Goal: Information Seeking & Learning: Check status

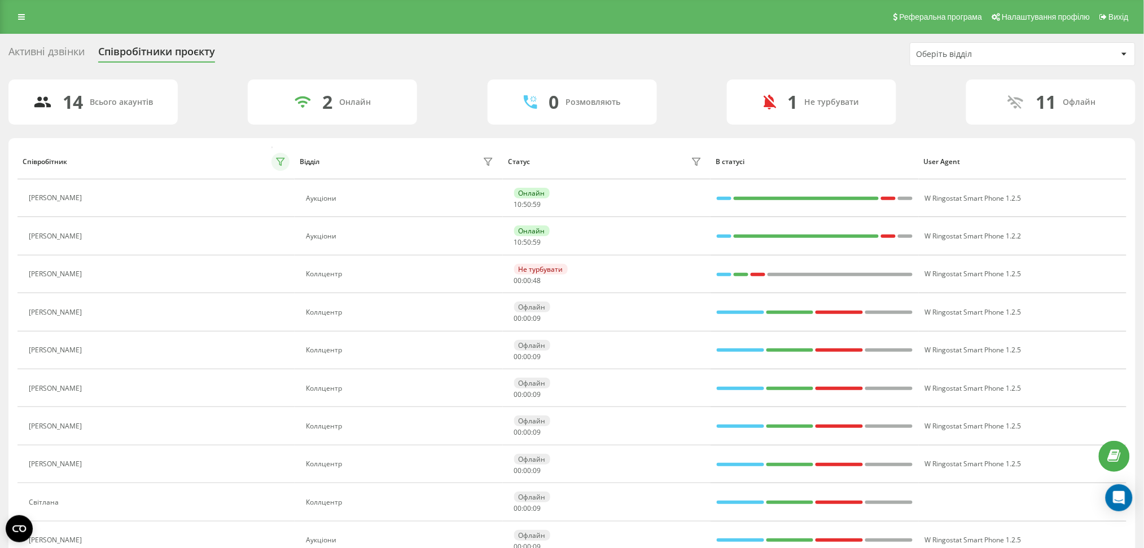
click at [278, 165] on icon at bounding box center [280, 161] width 9 height 9
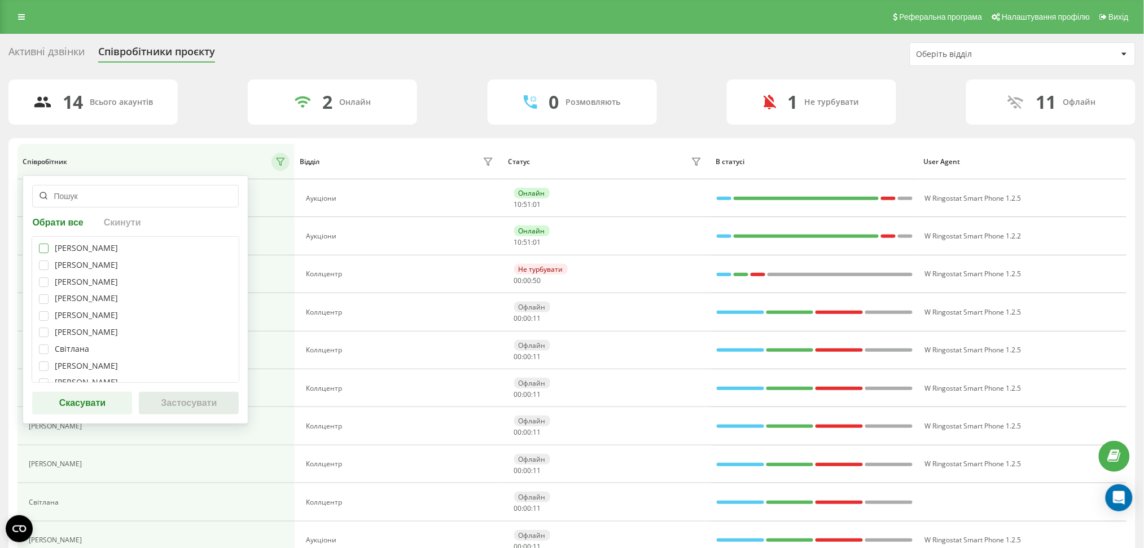
click at [46, 244] on label at bounding box center [44, 244] width 10 height 0
checkbox input "true"
click at [46, 275] on div "Телеуця Марія Кристина Базан Марія Сперкач Ксенія Карамишева Владислава Прохоре…" at bounding box center [136, 309] width 208 height 147
click at [42, 261] on label at bounding box center [44, 261] width 10 height 0
checkbox input "true"
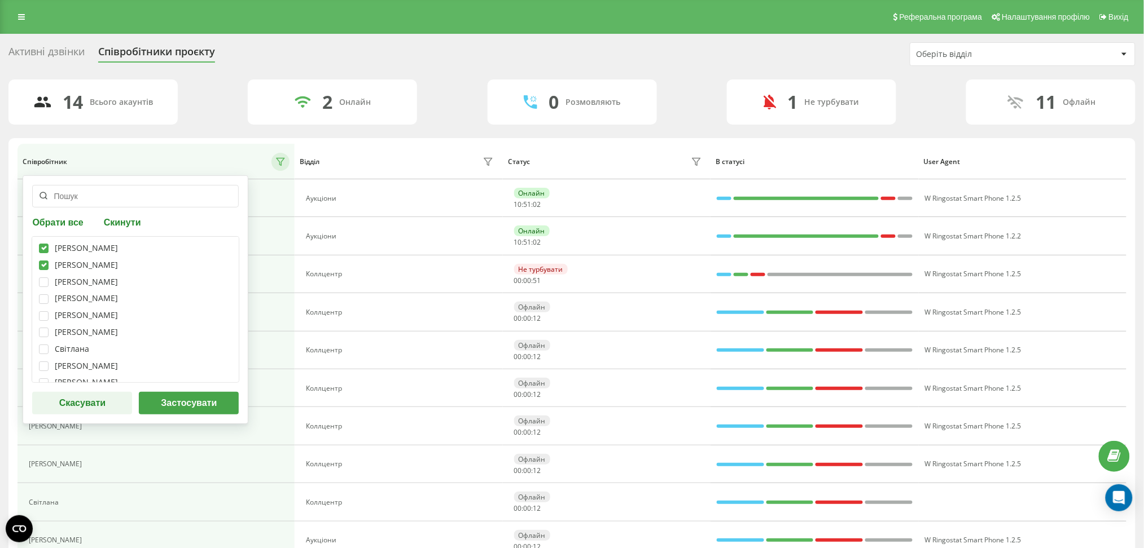
click at [39, 288] on div "Телеуця Марія Кристина Базан Марія Сперкач Ксенія Карамишева Владислава Прохоре…" at bounding box center [136, 309] width 208 height 147
click at [41, 278] on label at bounding box center [44, 278] width 10 height 0
checkbox input "true"
click at [42, 295] on label at bounding box center [44, 295] width 10 height 0
checkbox input "true"
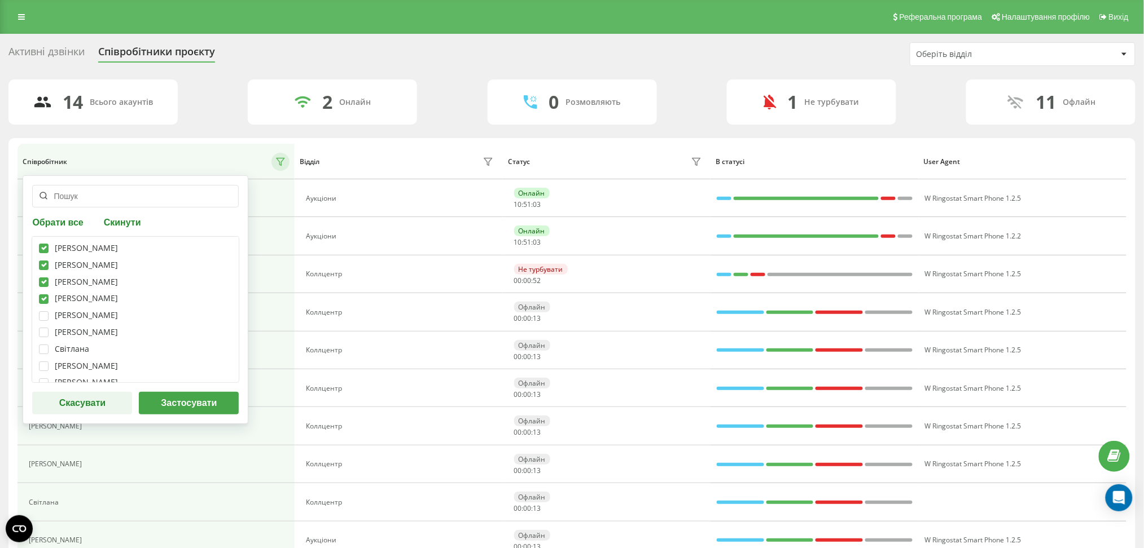
click at [43, 307] on div "Телеуця Марія Кристина Базан Марія Сперкач Ксенія Карамишева Владислава Прохоре…" at bounding box center [136, 309] width 208 height 147
click at [44, 309] on div "Телеуця Марія Кристина Базан Марія Сперкач Ксенія Карамишева Владислава Прохоре…" at bounding box center [136, 309] width 208 height 147
click at [47, 311] on label at bounding box center [44, 311] width 10 height 0
checkbox input "true"
click at [200, 404] on button "Застосувати" at bounding box center [189, 403] width 100 height 23
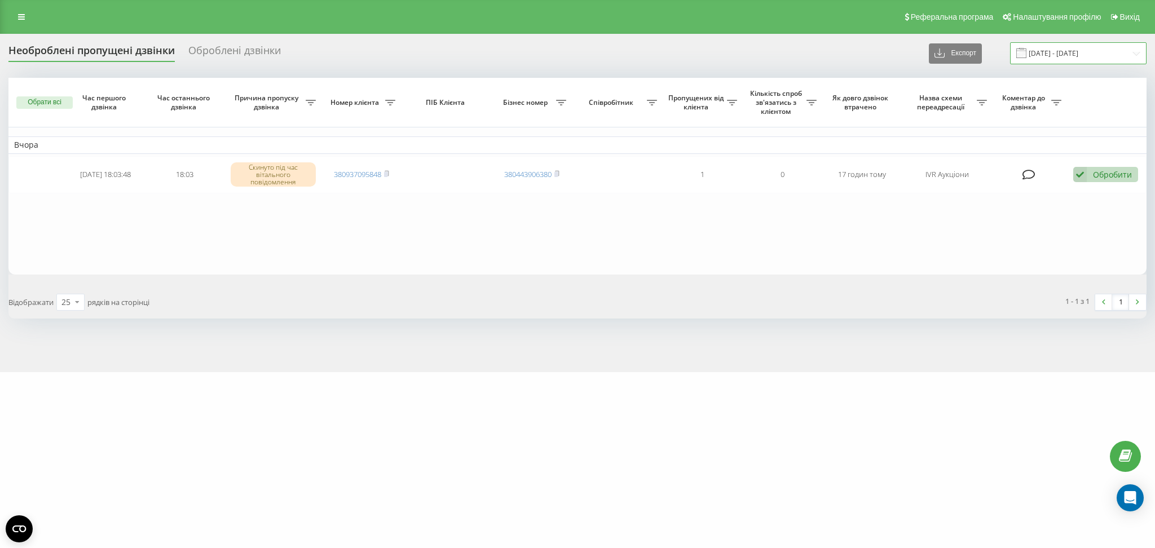
click at [1061, 56] on input "19.08.2025 - 19.09.2025" at bounding box center [1078, 53] width 137 height 22
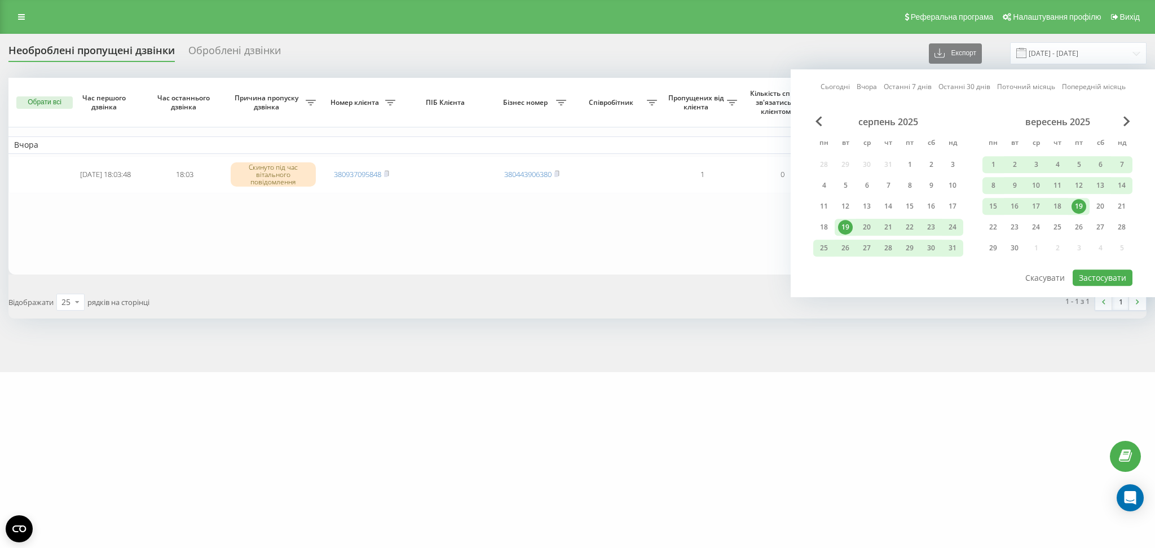
click at [1079, 201] on div "19" at bounding box center [1079, 206] width 15 height 15
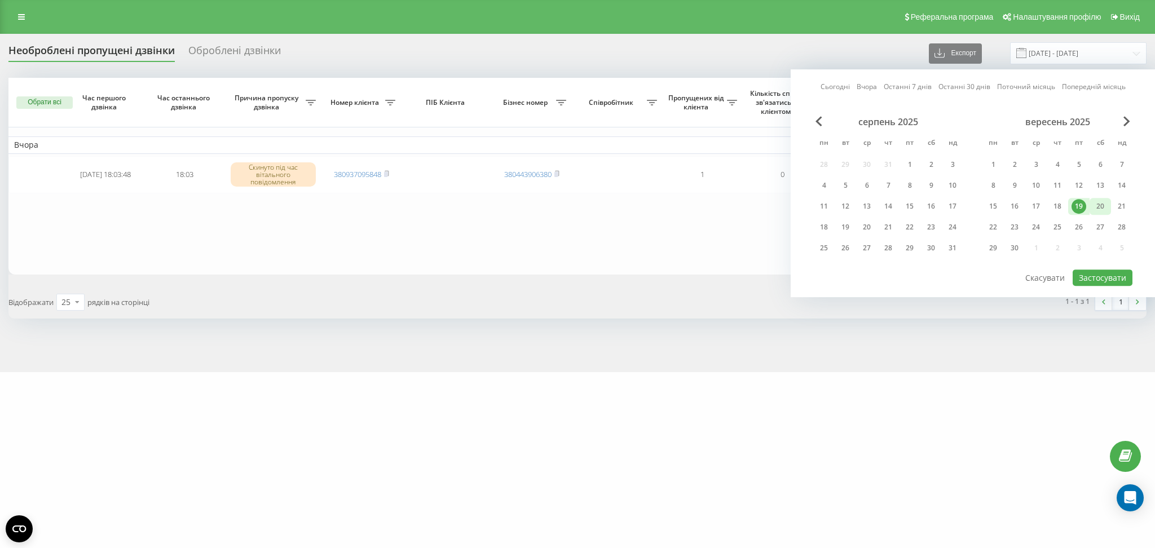
click at [1106, 206] on div "20" at bounding box center [1100, 206] width 15 height 15
click at [1109, 274] on button "Застосувати" at bounding box center [1103, 278] width 60 height 16
type input "19.09.2025 - 20.09.2025"
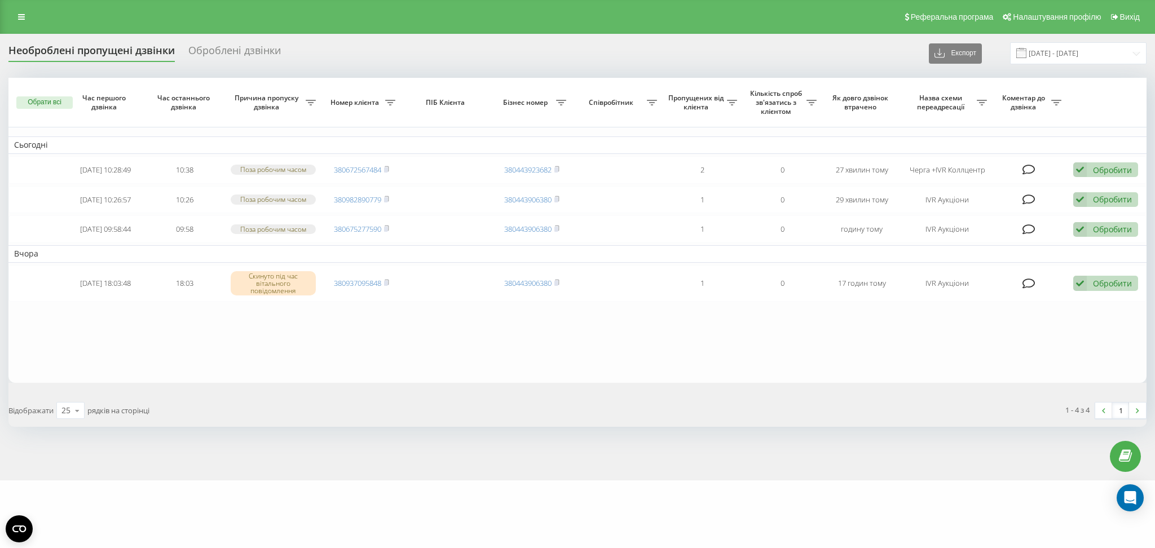
click at [271, 53] on div "Оброблені дзвінки" at bounding box center [234, 53] width 93 height 17
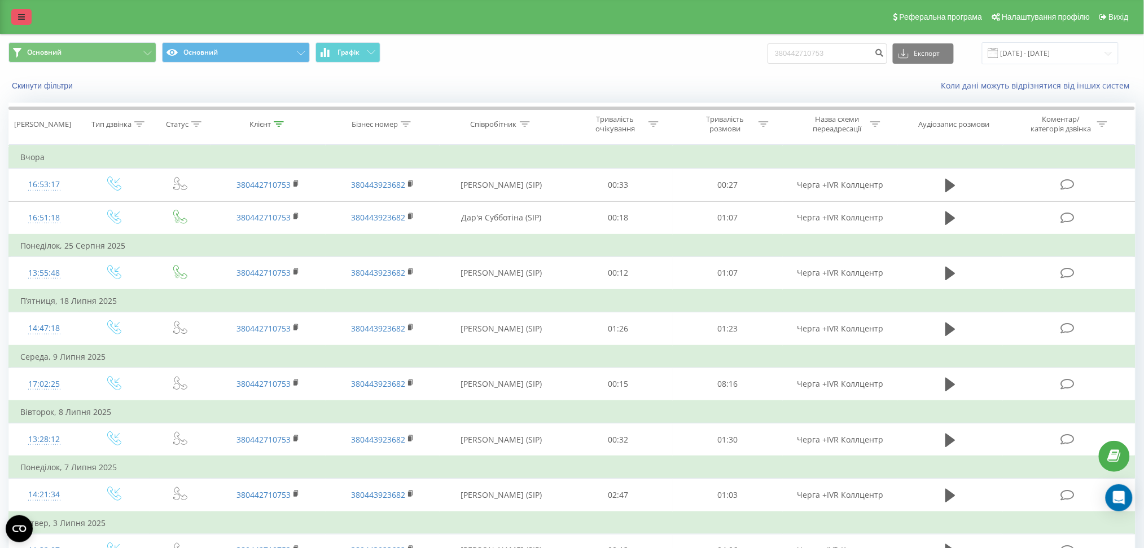
click at [18, 11] on link at bounding box center [21, 17] width 20 height 16
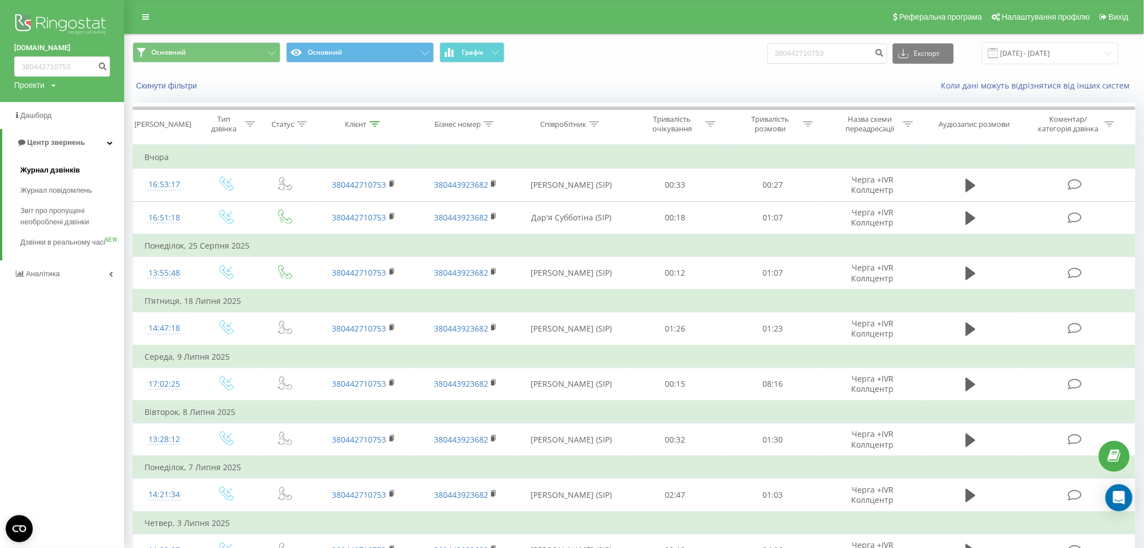
click at [46, 165] on span "Журнал дзвінків" at bounding box center [50, 170] width 60 height 11
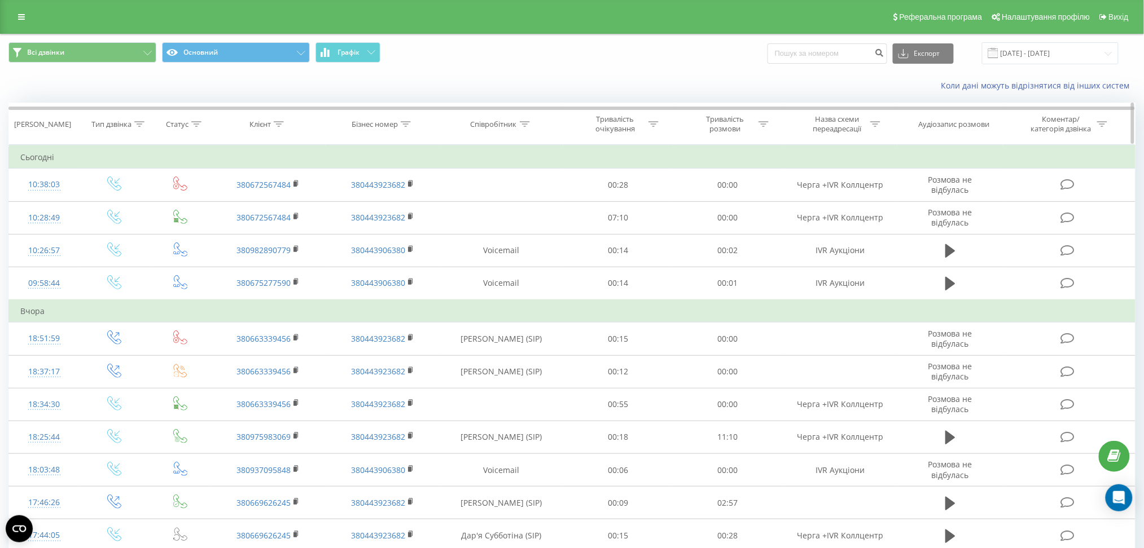
click at [524, 122] on icon at bounding box center [525, 124] width 10 height 6
click at [518, 197] on input "text" at bounding box center [501, 205] width 99 height 20
click at [530, 225] on span "OK" at bounding box center [525, 226] width 32 height 17
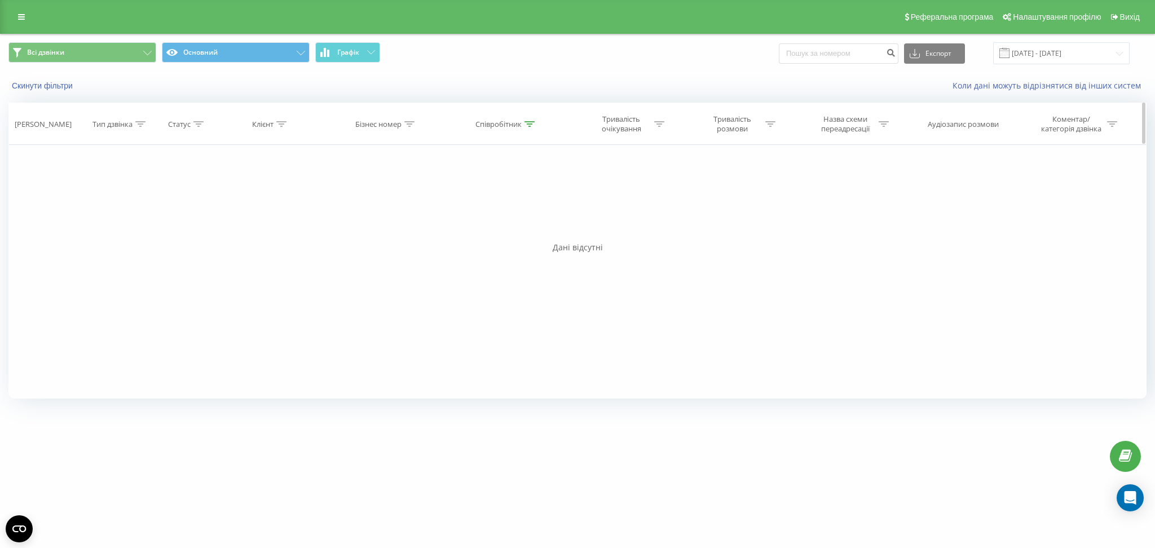
click at [529, 126] on icon at bounding box center [530, 124] width 10 height 6
drag, startPoint x: 516, startPoint y: 210, endPoint x: 410, endPoint y: 204, distance: 106.2
click at [410, 204] on div "Фільтрувати за умовою Дорівнює Введіть значення Скасувати OK Фільтрувати за умо…" at bounding box center [577, 272] width 1139 height 254
type input "субботіна"
click button "OK" at bounding box center [531, 228] width 48 height 14
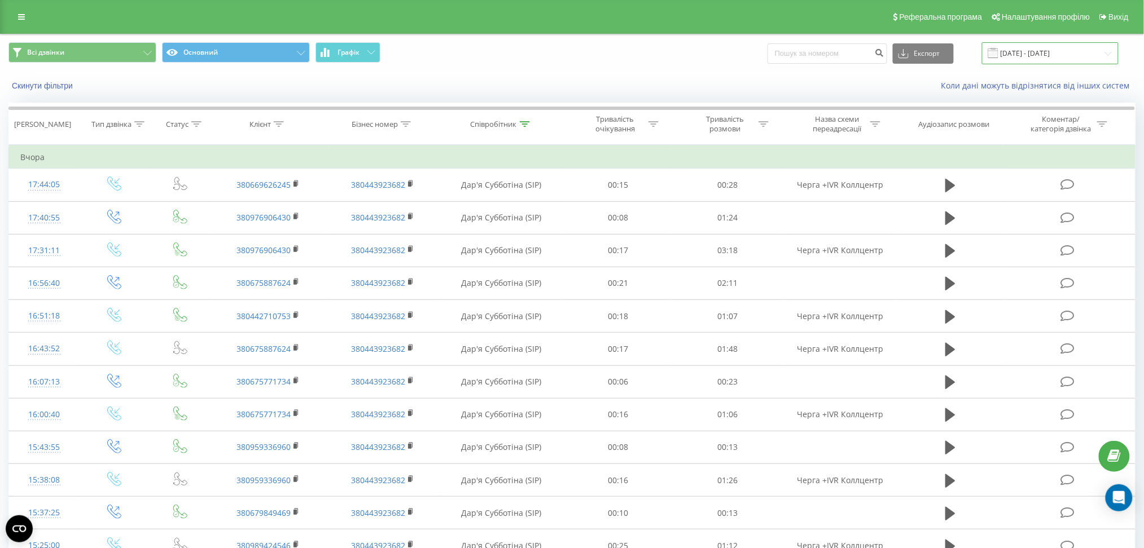
click at [1012, 55] on input "[DATE] - [DATE]" at bounding box center [1050, 53] width 137 height 22
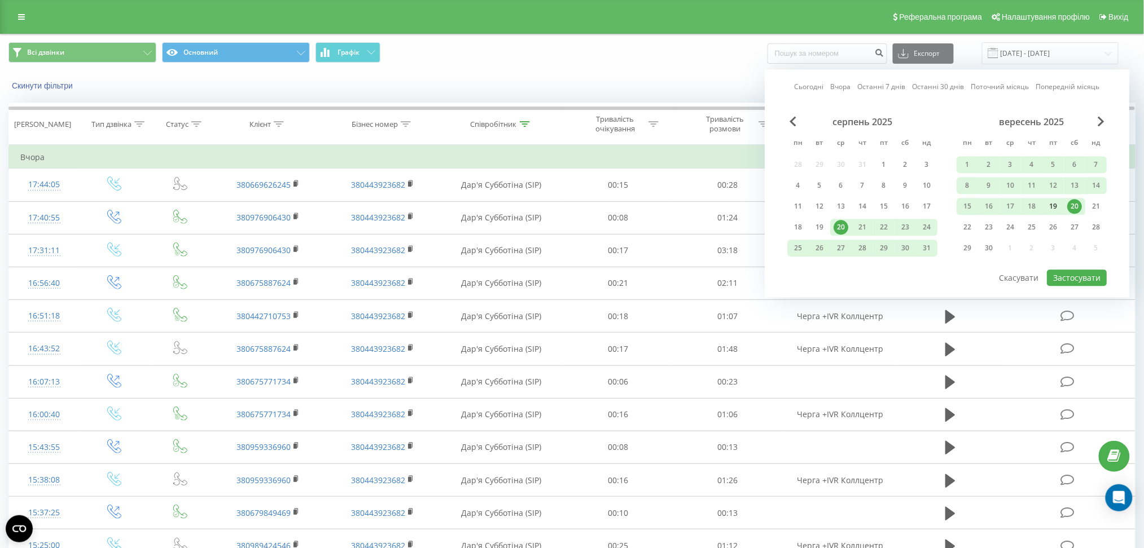
click at [1056, 201] on div "19" at bounding box center [1052, 206] width 15 height 15
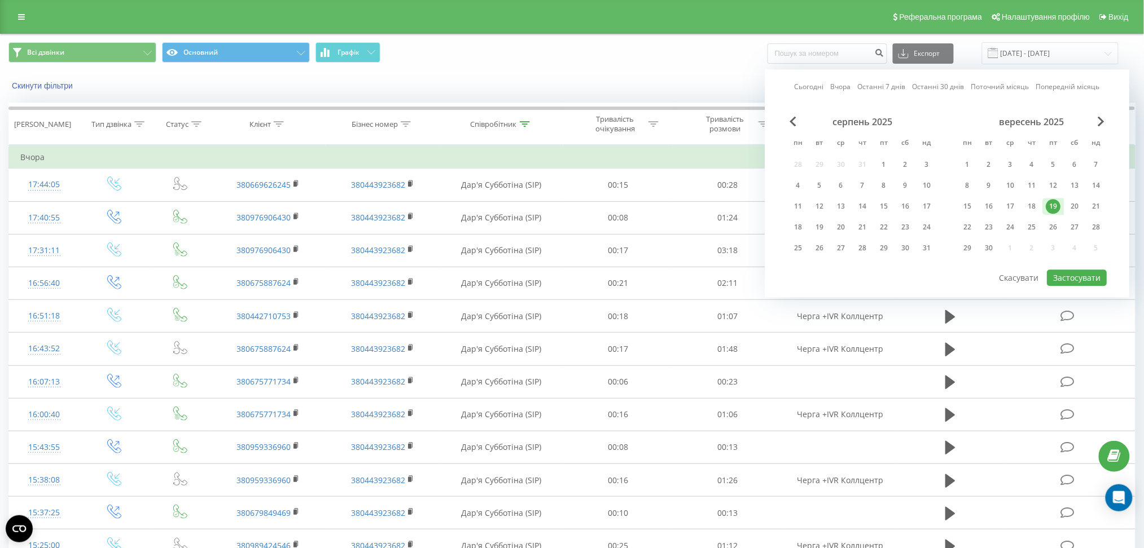
click at [1056, 201] on div "19" at bounding box center [1052, 206] width 15 height 15
click at [1069, 275] on button "Застосувати" at bounding box center [1077, 278] width 60 height 16
type input "19.09.2025 - 19.09.2025"
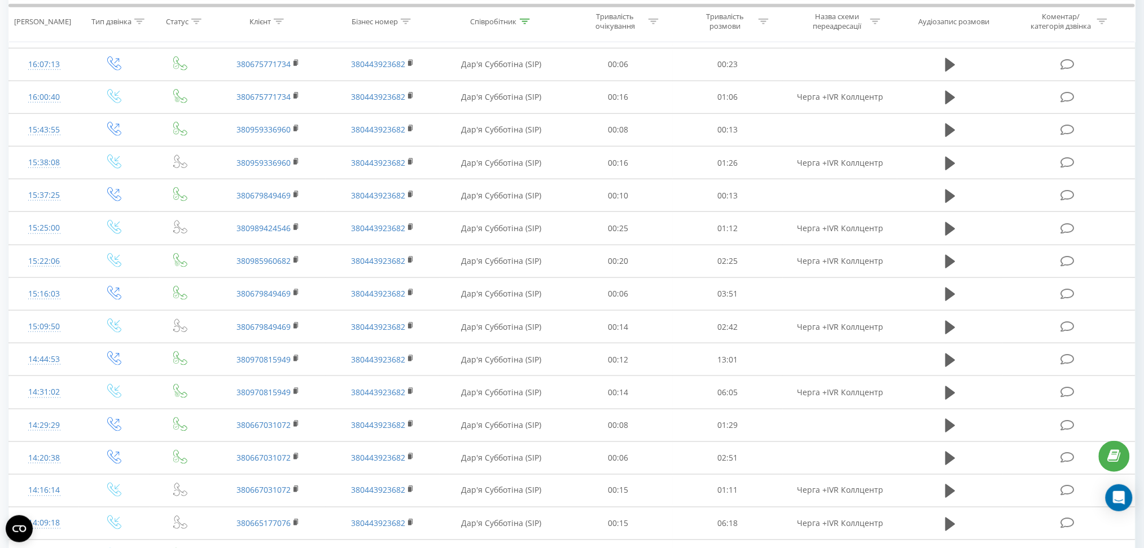
scroll to position [484, 0]
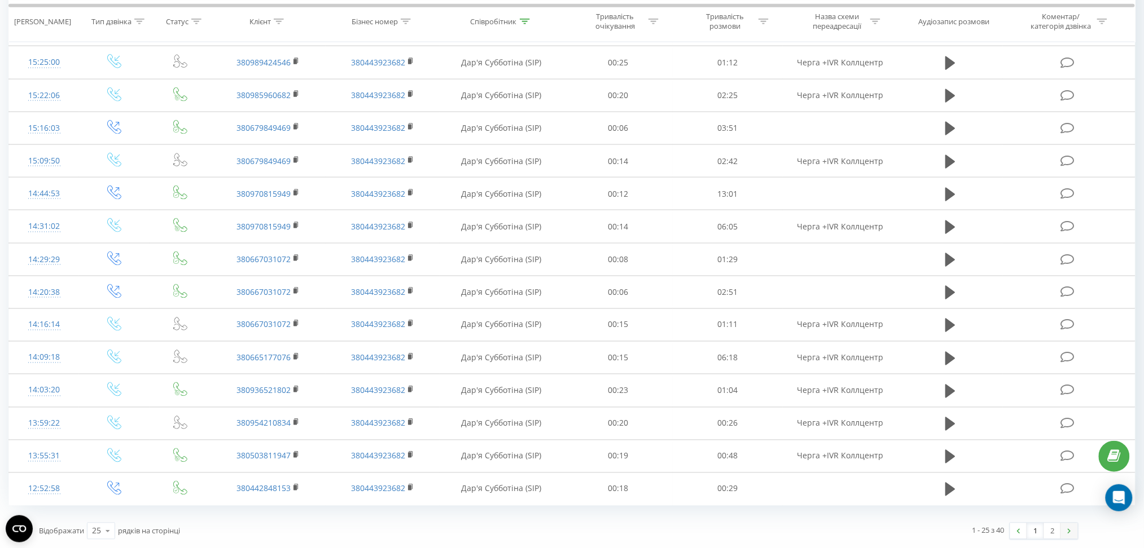
click at [1063, 533] on link at bounding box center [1069, 532] width 17 height 16
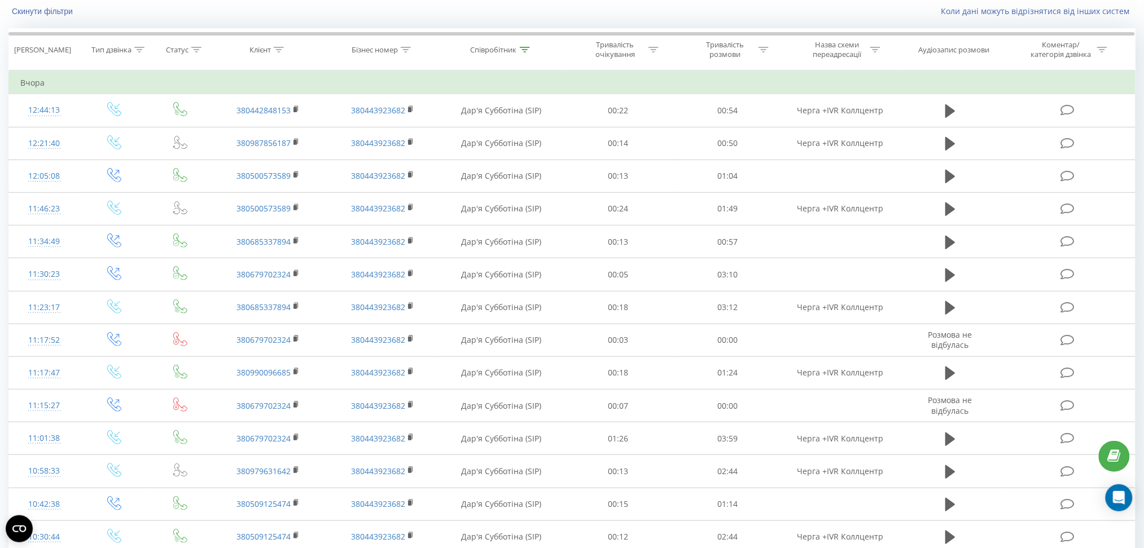
scroll to position [155, 0]
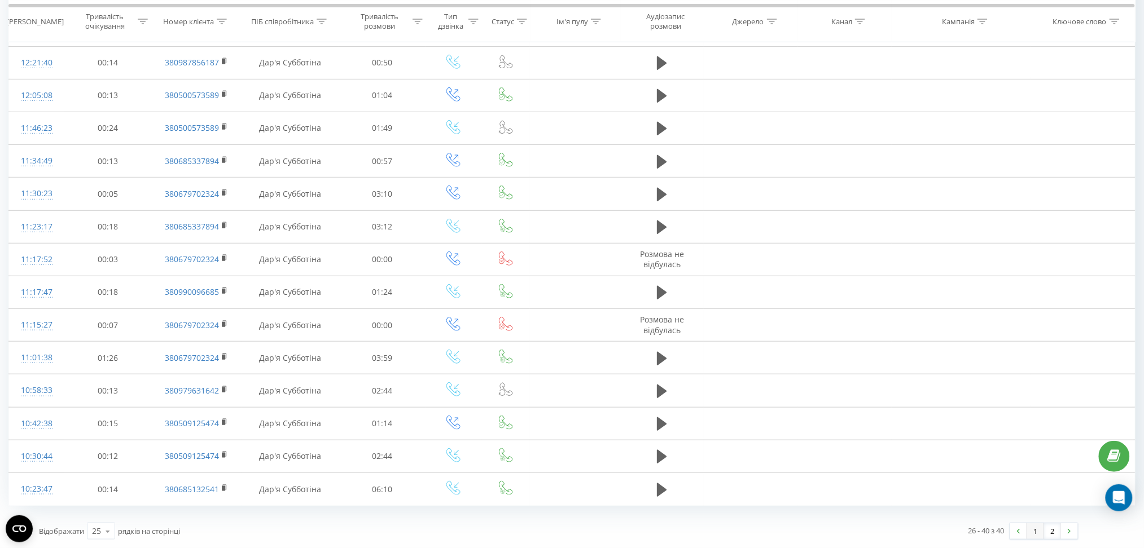
click at [1035, 532] on link "1" at bounding box center [1035, 532] width 17 height 16
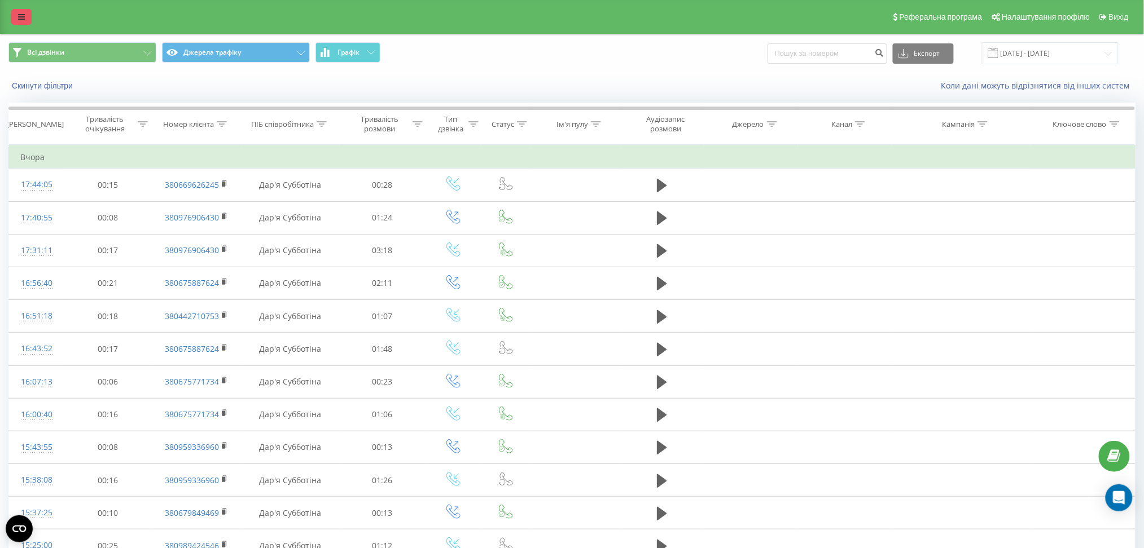
click at [28, 20] on link at bounding box center [21, 17] width 20 height 16
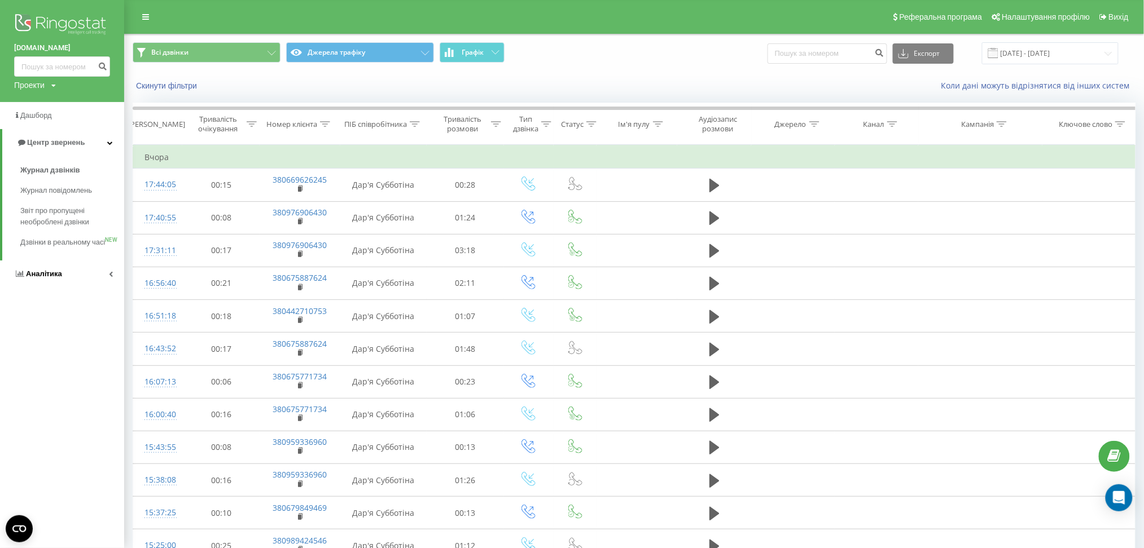
click at [56, 278] on span "Аналiтика" at bounding box center [44, 274] width 36 height 8
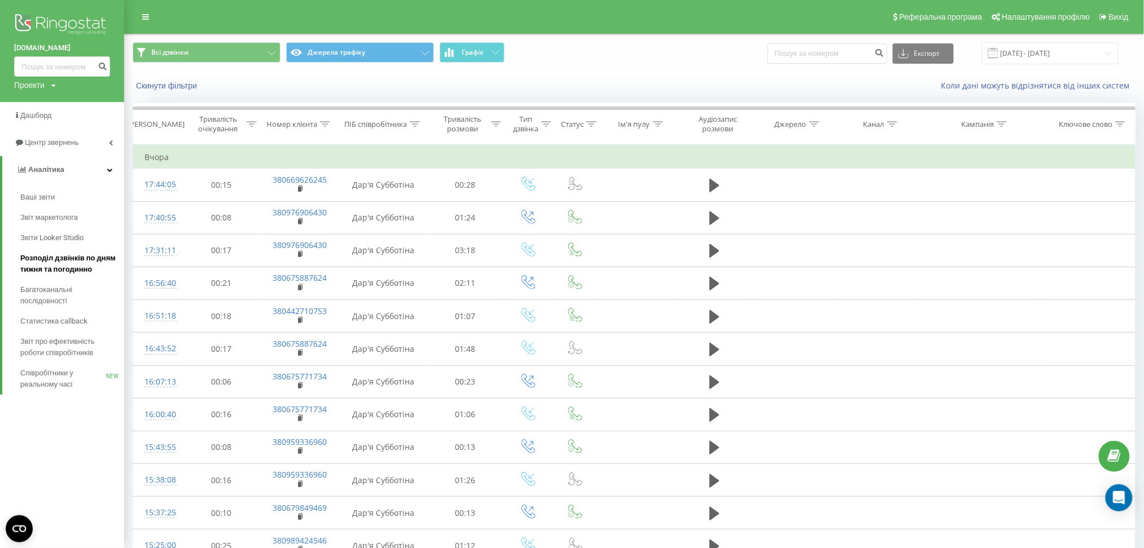
click at [61, 256] on span "Розподіл дзвінків по дням тижня та погодинно" at bounding box center [69, 264] width 98 height 23
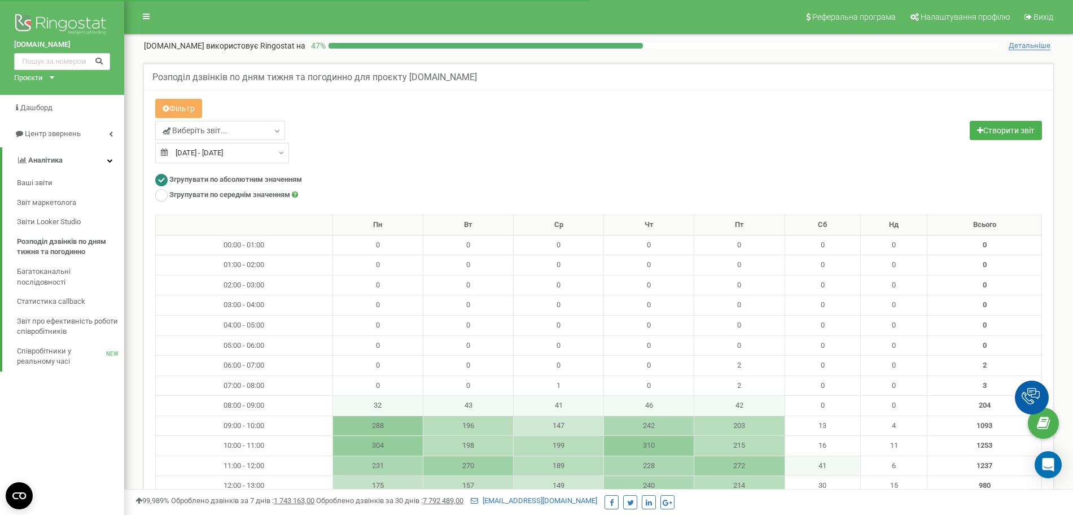
click at [272, 135] on link "Виберіть звіт..." at bounding box center [220, 130] width 130 height 19
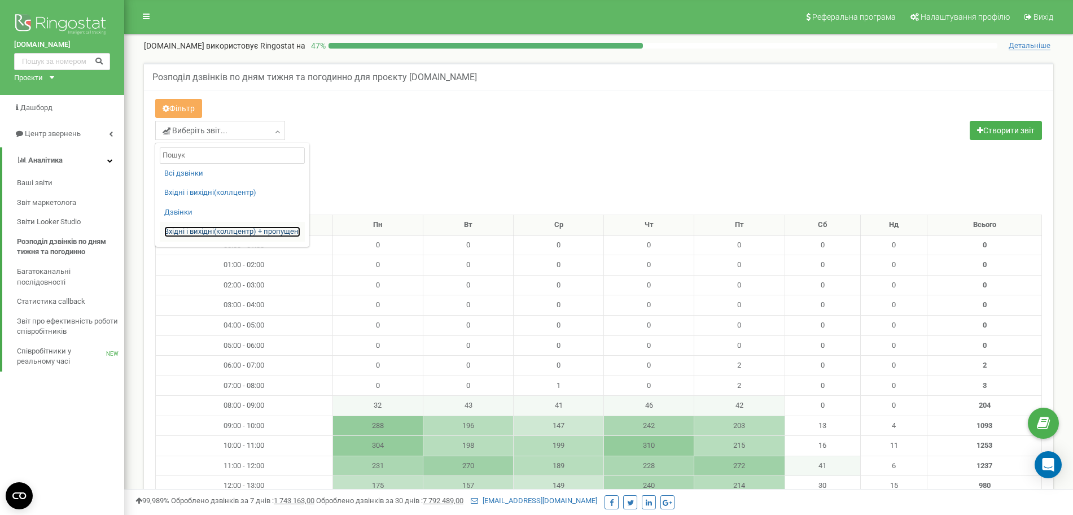
click at [205, 228] on link "Вхідні і вихідні(коллцентр) + пропущені" at bounding box center [232, 231] width 136 height 11
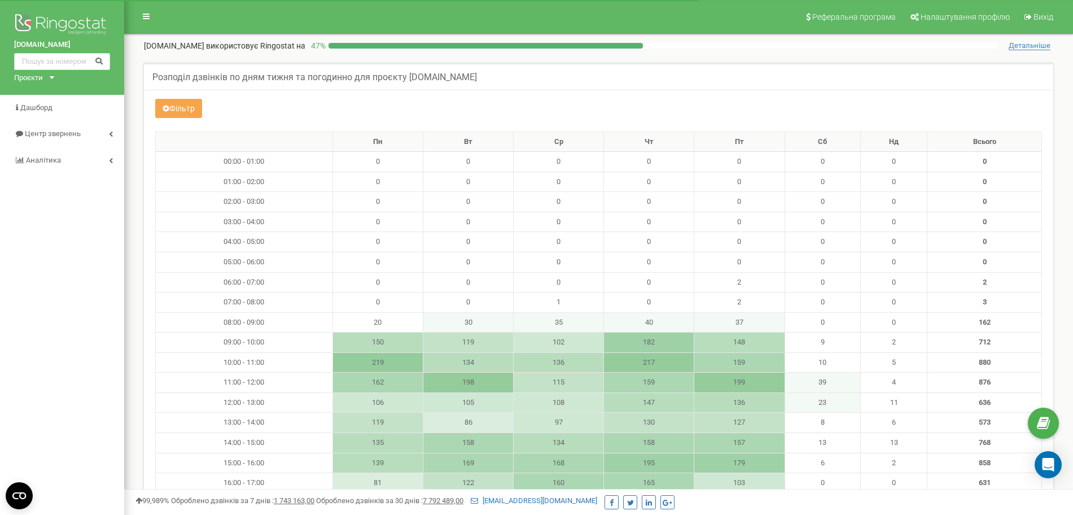
click at [193, 108] on button "Фільтр" at bounding box center [178, 108] width 47 height 19
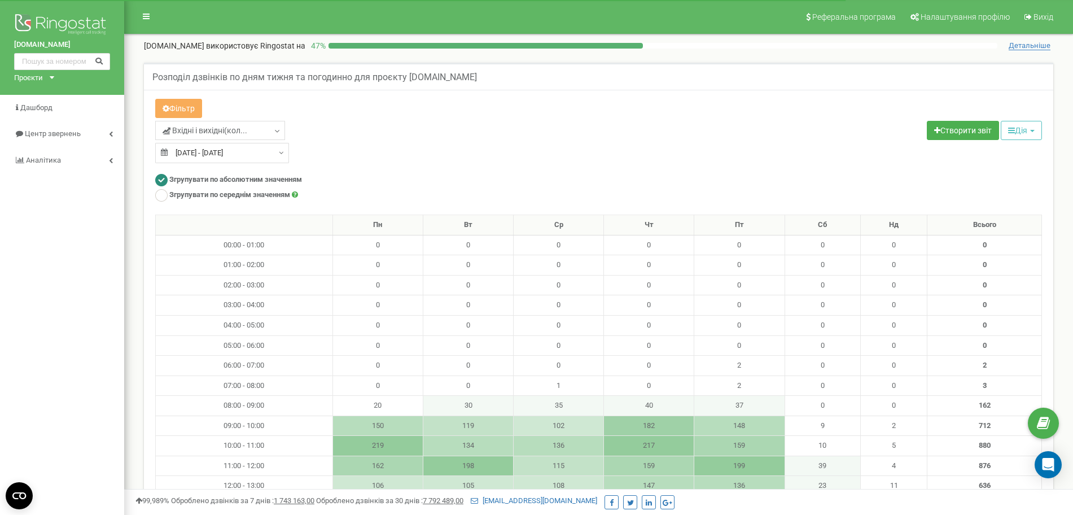
type input "21.08.2025"
type input "20.09.2025"
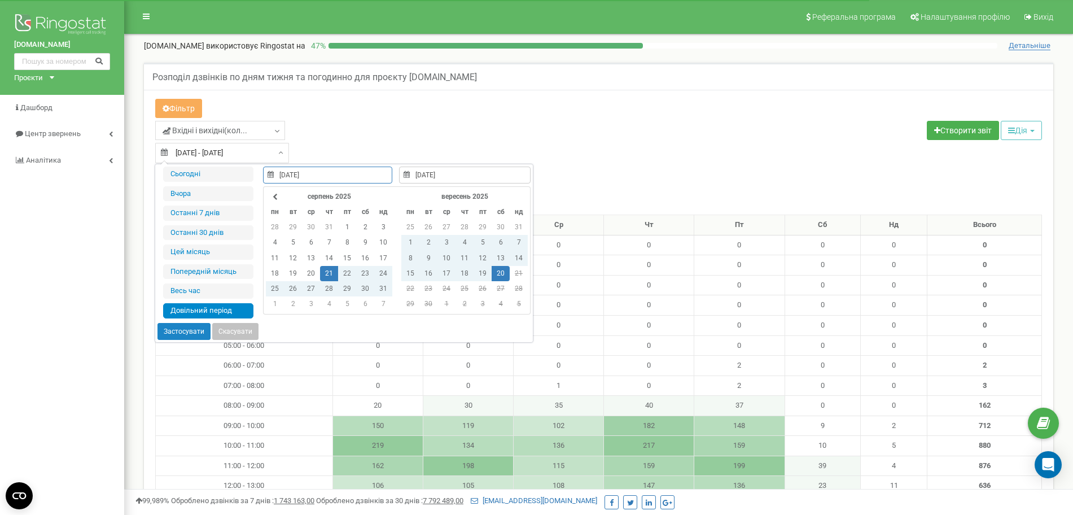
click at [274, 149] on div "21.08.2025 - 20.09.2025" at bounding box center [222, 153] width 134 height 20
type input "19.09.2025"
click at [476, 271] on td "19" at bounding box center [482, 273] width 18 height 15
type input "19.09.2025"
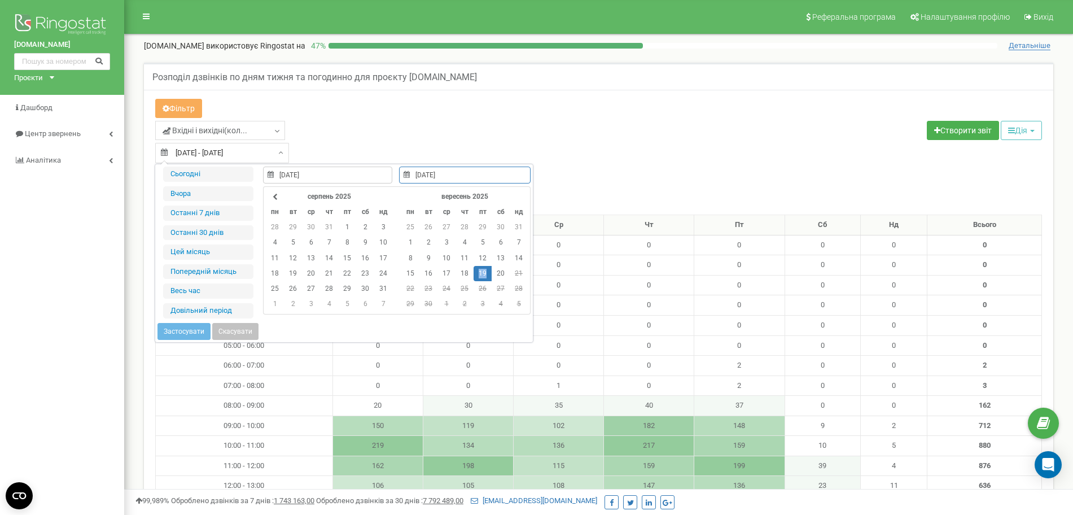
click at [476, 271] on td "19" at bounding box center [482, 273] width 18 height 15
type input "19.09.2025"
click at [193, 329] on button "Застосувати" at bounding box center [183, 331] width 53 height 17
type input "[DATE] - [DATE]"
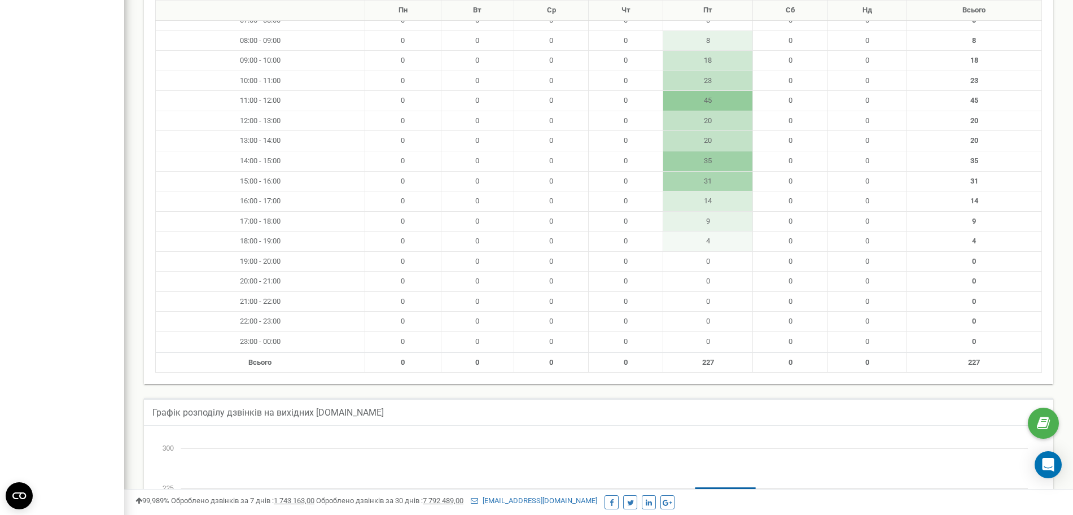
scroll to position [286, 0]
click at [1072, 271] on html at bounding box center [536, 322] width 1073 height 1217
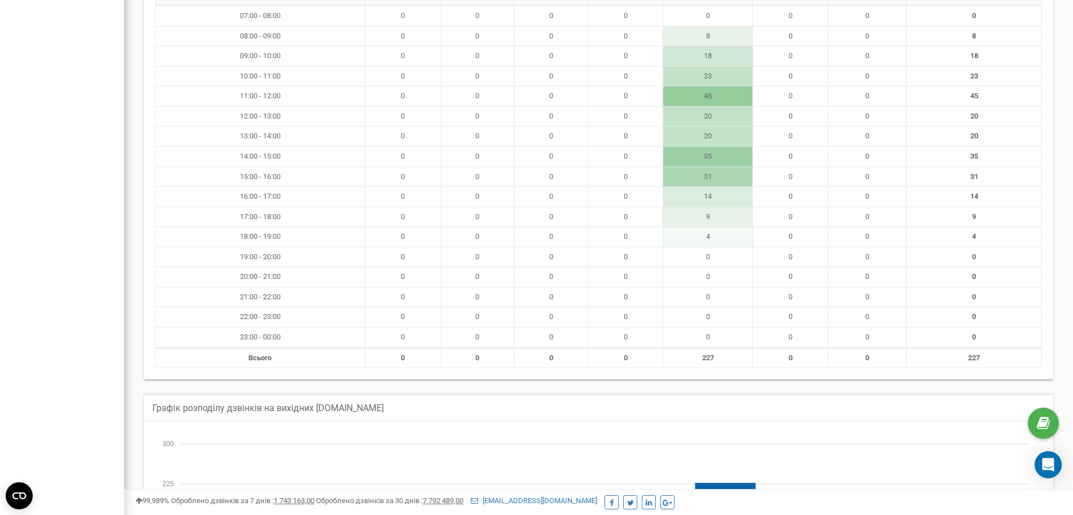
scroll to position [0, 0]
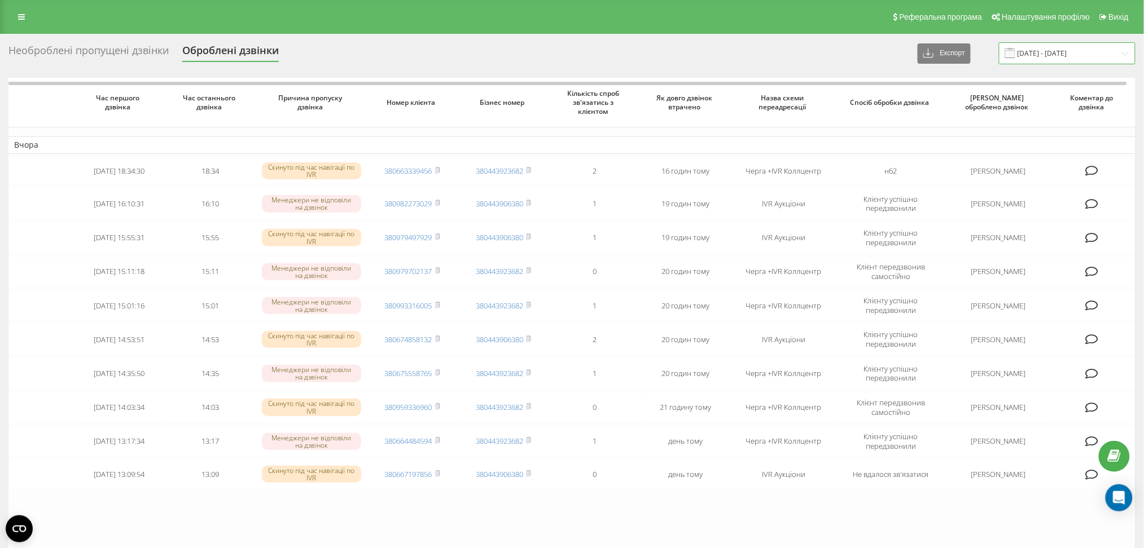
click at [1126, 50] on input "[DATE] - [DATE]" at bounding box center [1067, 53] width 137 height 22
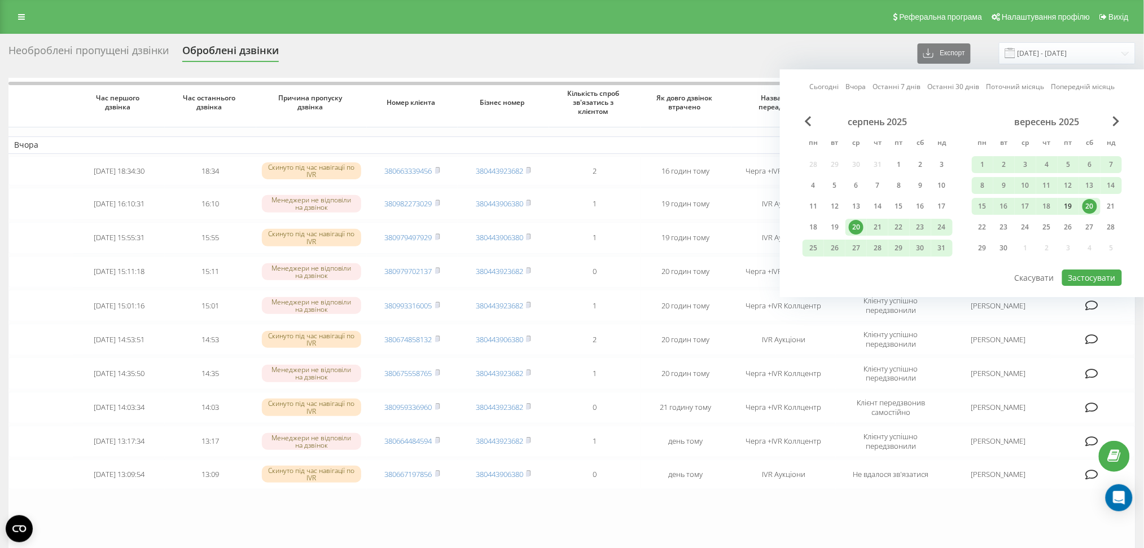
click at [1070, 206] on div "19" at bounding box center [1068, 206] width 15 height 15
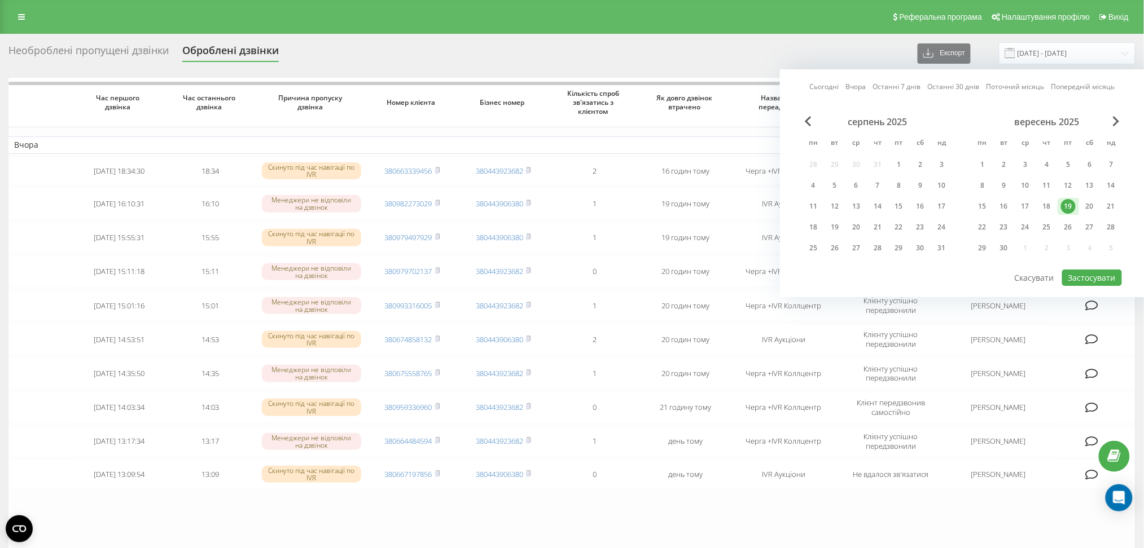
click at [1070, 206] on div "19" at bounding box center [1068, 206] width 15 height 15
click at [1088, 274] on button "Застосувати" at bounding box center [1092, 278] width 60 height 16
type input "[DATE] - [DATE]"
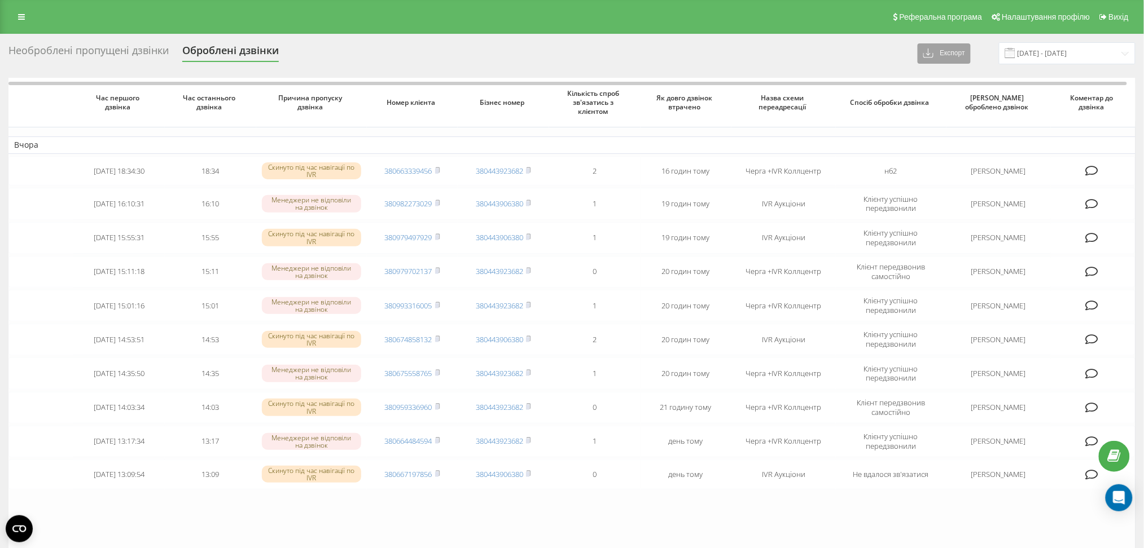
click at [959, 59] on button "Експорт" at bounding box center [943, 53] width 53 height 20
click at [943, 99] on span ".xlsx" at bounding box center [935, 94] width 16 height 11
click at [85, 58] on div "Необроблені пропущені дзвінки" at bounding box center [88, 53] width 160 height 17
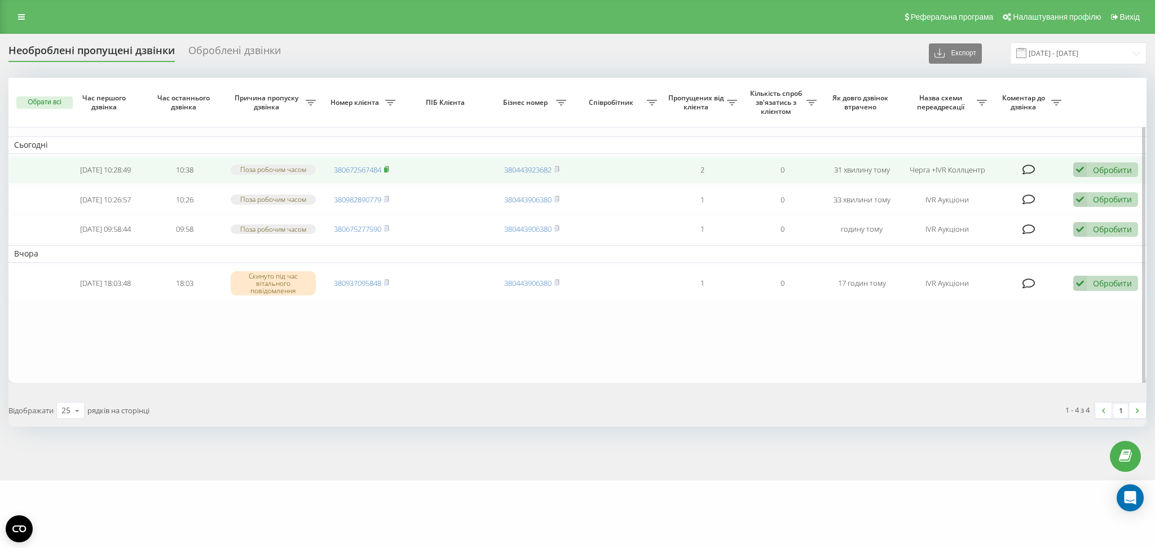
click at [387, 170] on rect at bounding box center [385, 170] width 3 height 5
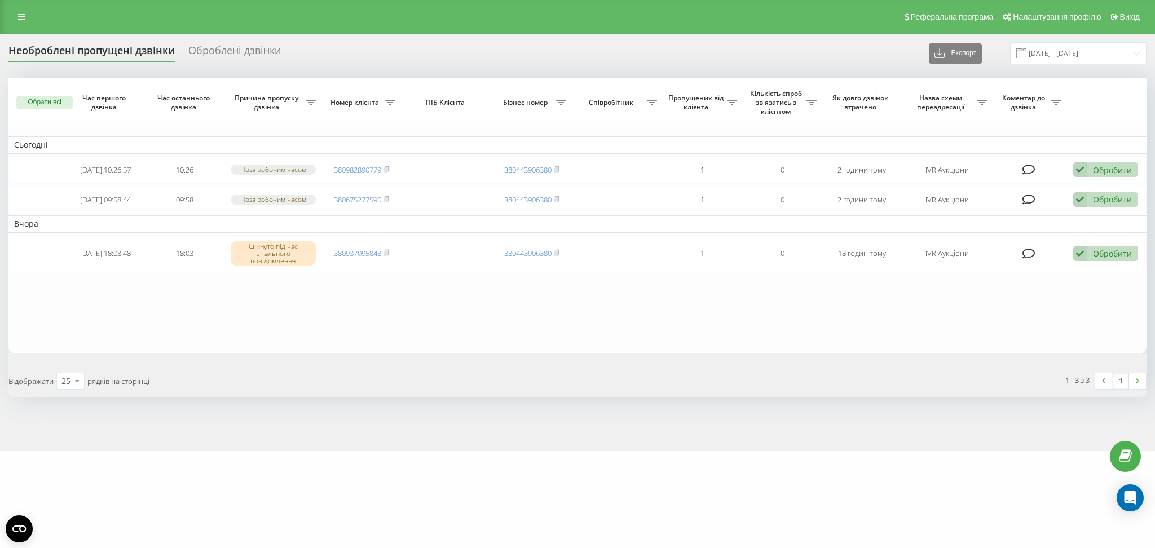
click at [369, 506] on div "e-tender.ua Проекти e-tender.ua Дашборд Центр звернень Журнал дзвінків Журнал п…" at bounding box center [577, 274] width 1155 height 548
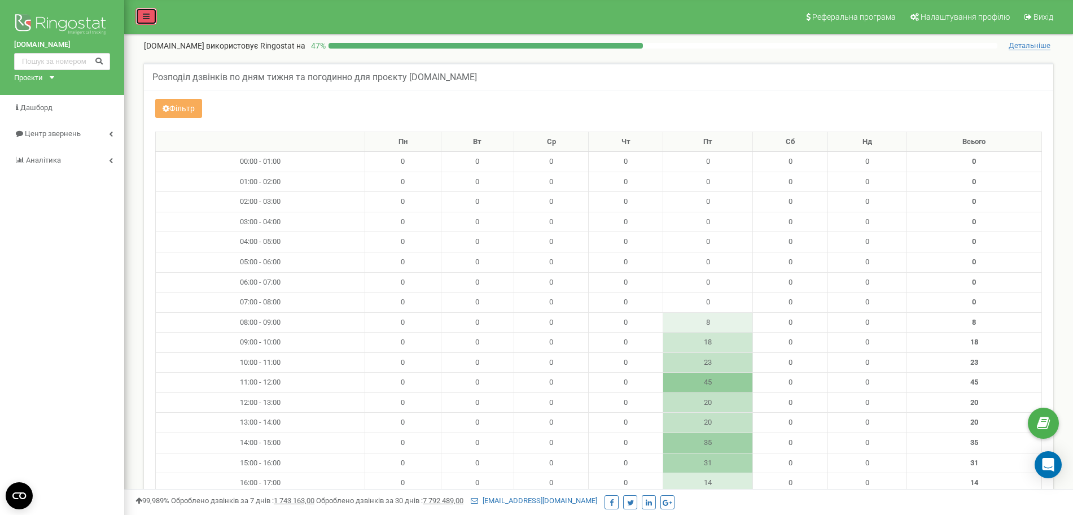
click at [144, 14] on icon at bounding box center [146, 16] width 7 height 8
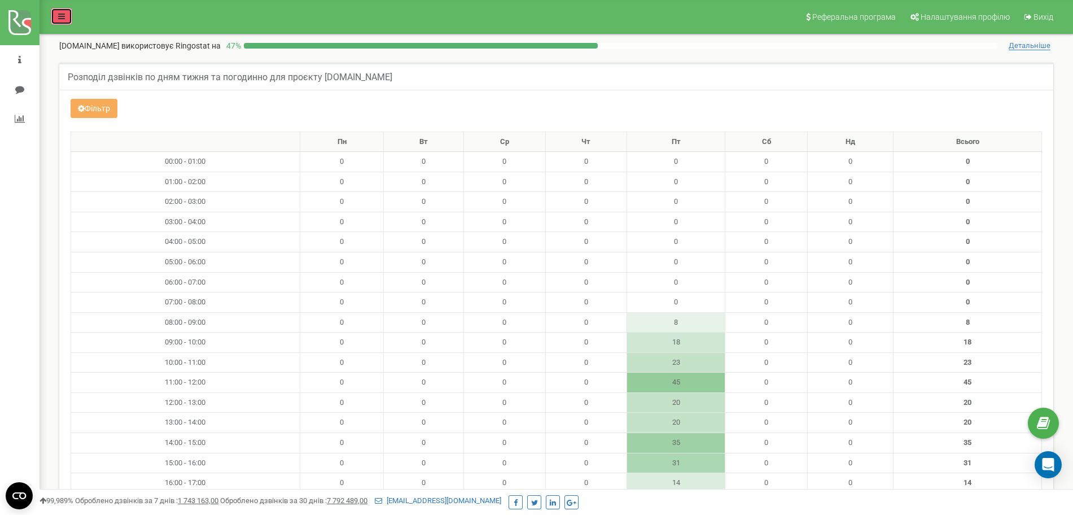
click at [53, 12] on link at bounding box center [61, 16] width 21 height 17
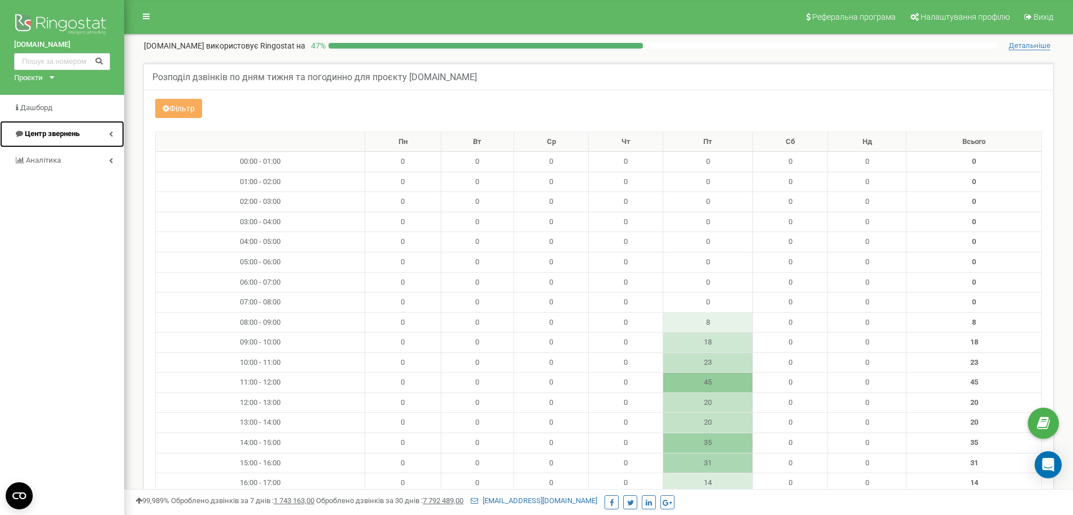
click at [91, 139] on link "Центр звернень" at bounding box center [62, 134] width 124 height 27
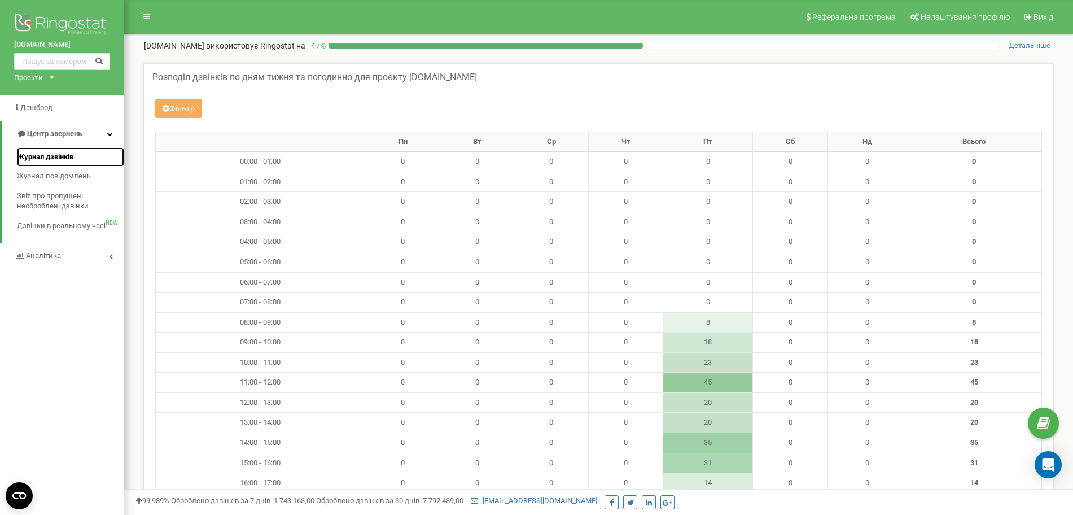
click at [58, 154] on span "Журнал дзвінків" at bounding box center [45, 157] width 56 height 11
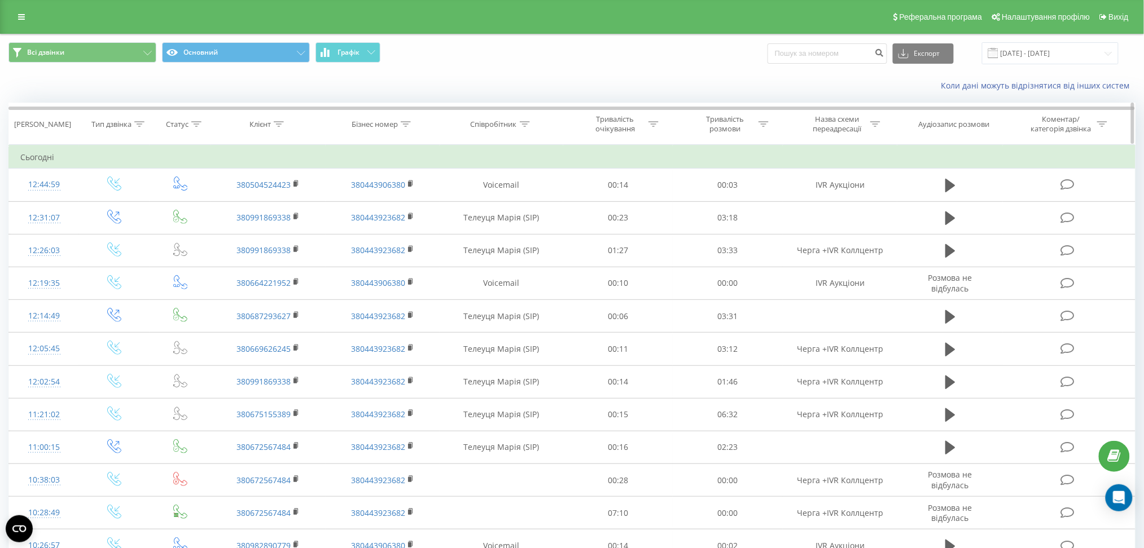
click at [526, 124] on icon at bounding box center [525, 124] width 10 height 6
click at [509, 194] on form "Містить Скасувати OK" at bounding box center [501, 204] width 99 height 72
click at [509, 197] on input "text" at bounding box center [501, 205] width 99 height 20
type input "Телеуця Марія"
click at [538, 222] on span "OK" at bounding box center [525, 226] width 32 height 17
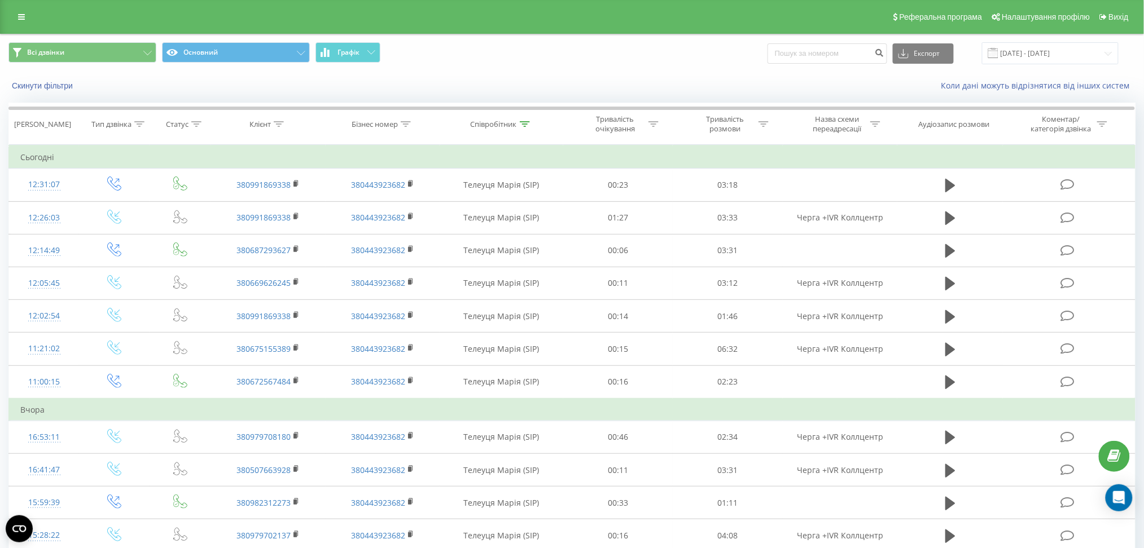
click at [10, 20] on div "Реферальна програма Налаштування профілю Вихід" at bounding box center [572, 17] width 1144 height 34
click at [11, 17] on link at bounding box center [21, 17] width 20 height 16
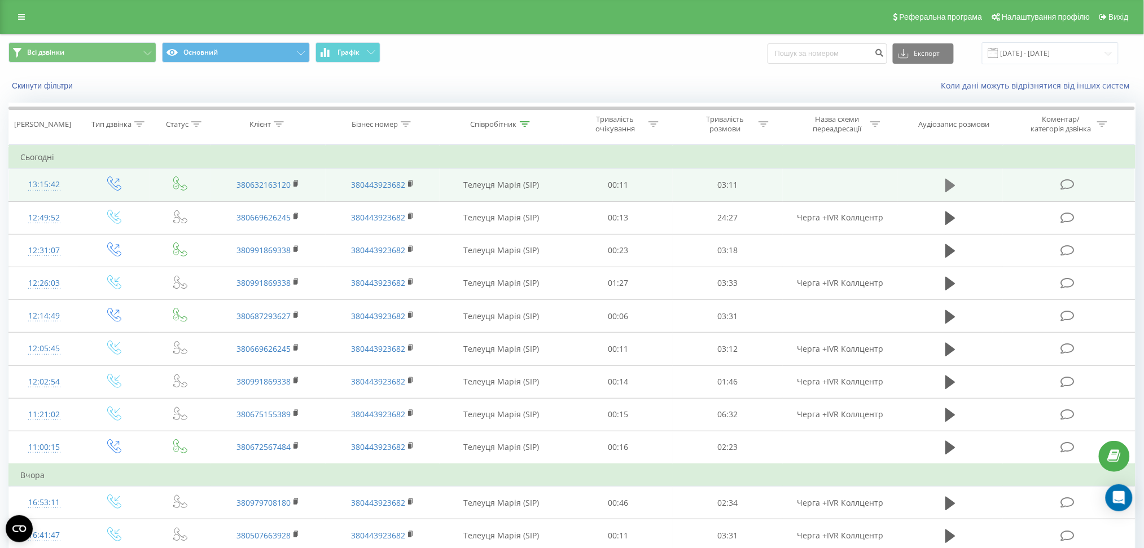
click at [950, 188] on icon at bounding box center [950, 186] width 10 height 14
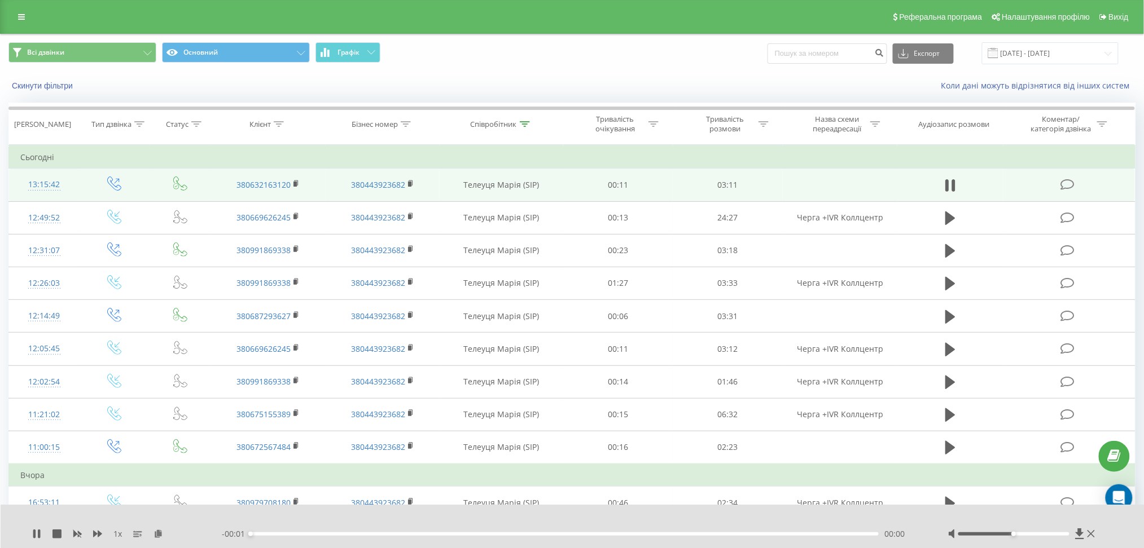
click at [552, 537] on div "- 00:01 00:00 00:00" at bounding box center [571, 534] width 698 height 11
click at [274, 534] on div "00:00" at bounding box center [564, 534] width 628 height 3
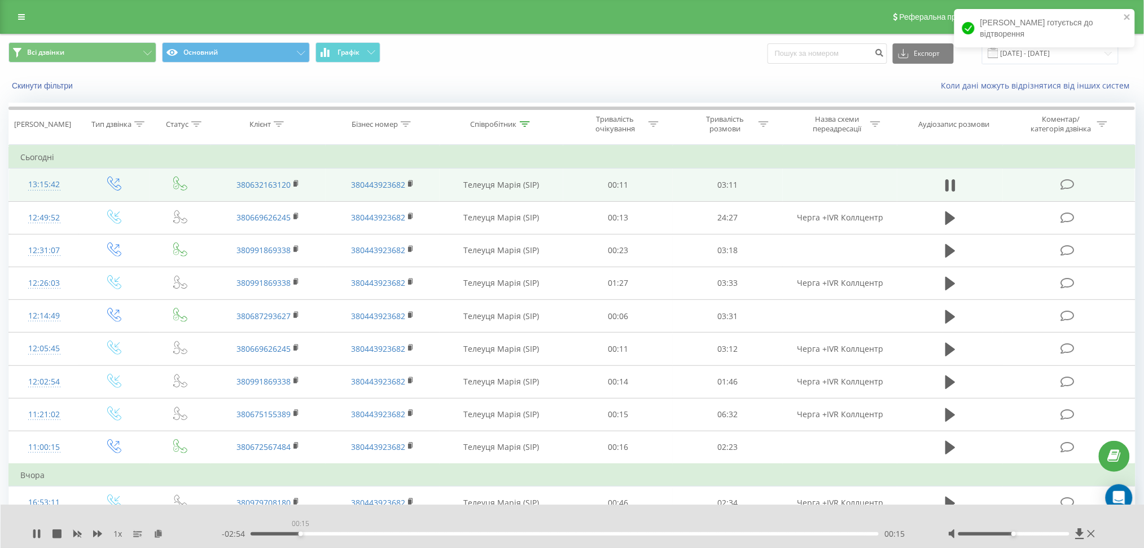
click at [301, 535] on div "00:15" at bounding box center [564, 534] width 628 height 3
click at [96, 537] on icon at bounding box center [97, 534] width 9 height 9
click at [91, 536] on div "1.5 x" at bounding box center [127, 534] width 190 height 11
click at [97, 533] on icon at bounding box center [97, 534] width 9 height 9
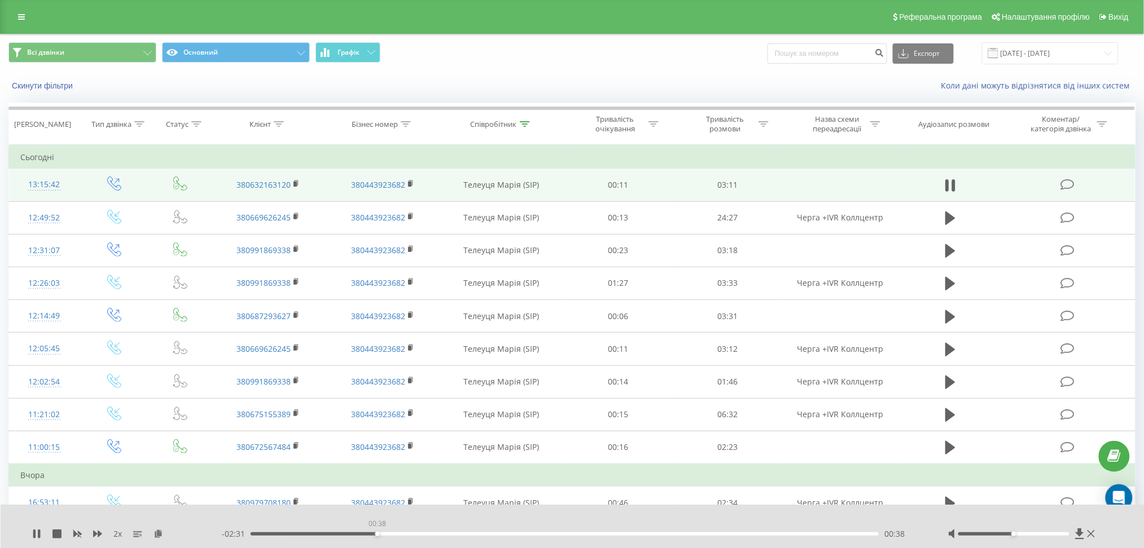
click at [377, 535] on div "00:38" at bounding box center [564, 534] width 628 height 3
click at [37, 532] on icon at bounding box center [36, 534] width 9 height 9
click at [36, 536] on icon at bounding box center [36, 534] width 7 height 9
drag, startPoint x: 570, startPoint y: 535, endPoint x: 612, endPoint y: 534, distance: 41.2
click at [591, 536] on div "01:41" at bounding box center [589, 534] width 5 height 5
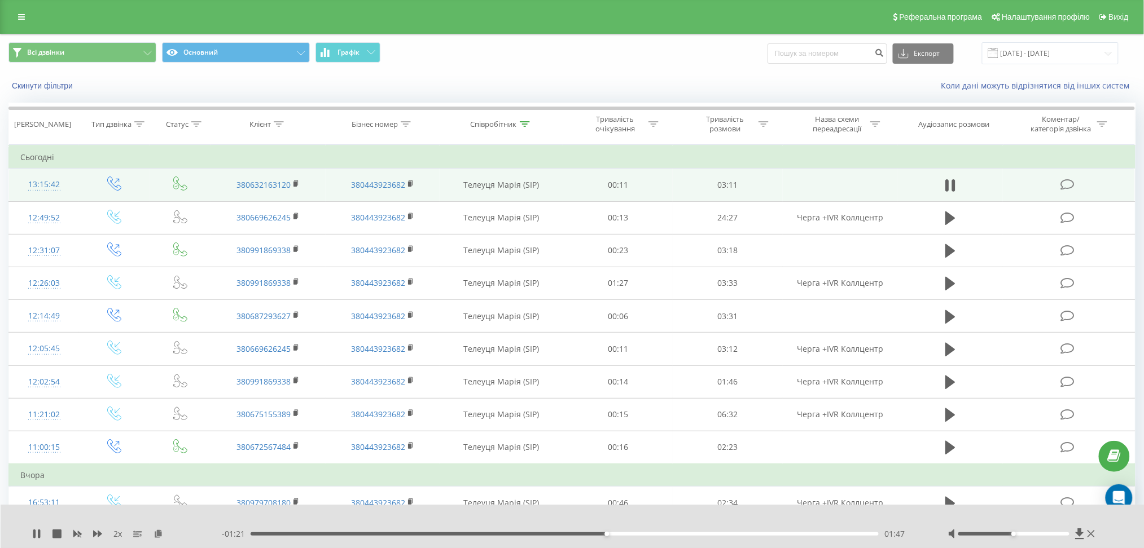
click at [627, 537] on div "- 01:21 01:47 01:47" at bounding box center [571, 534] width 698 height 11
drag, startPoint x: 609, startPoint y: 536, endPoint x: 662, endPoint y: 540, distance: 53.8
click at [662, 540] on div "2 x - 01:05 02:03 02:03" at bounding box center [573, 526] width 1144 height 43
click at [91, 535] on div "2 x" at bounding box center [127, 534] width 190 height 11
click at [95, 532] on icon at bounding box center [97, 534] width 9 height 9
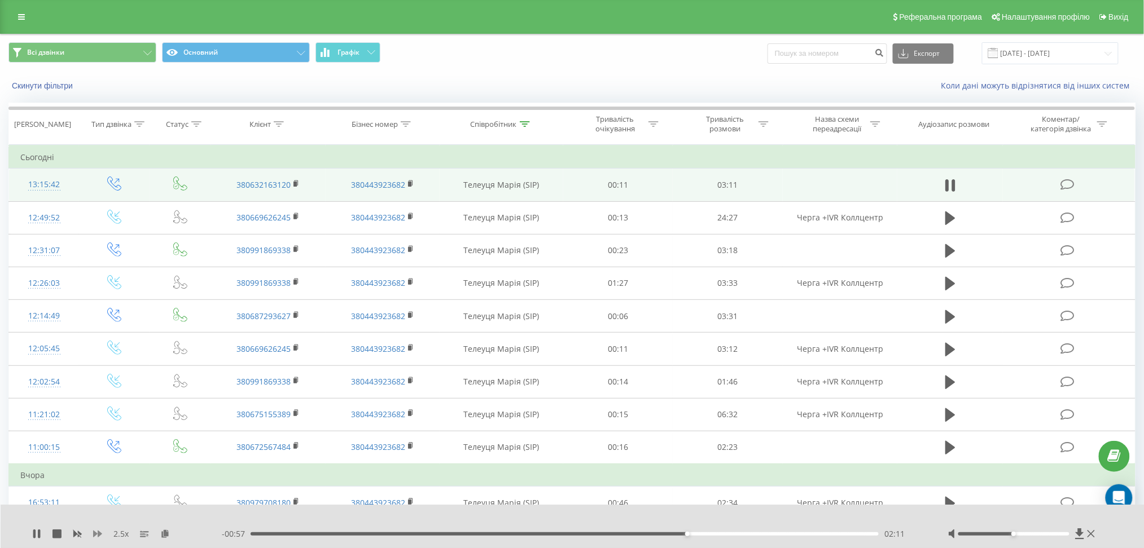
click at [95, 532] on icon at bounding box center [97, 534] width 9 height 9
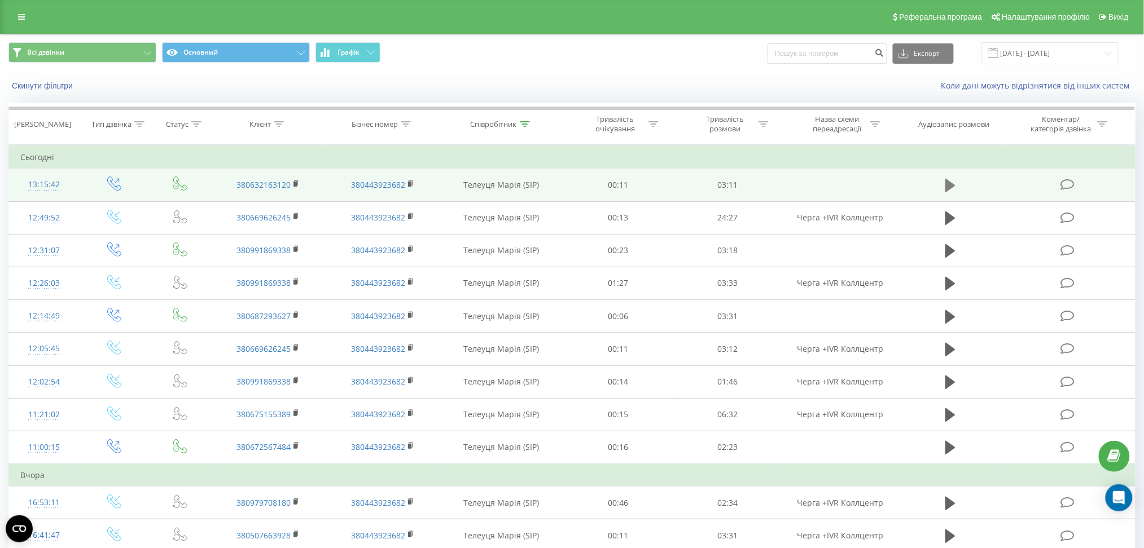
click at [952, 186] on icon at bounding box center [950, 186] width 10 height 14
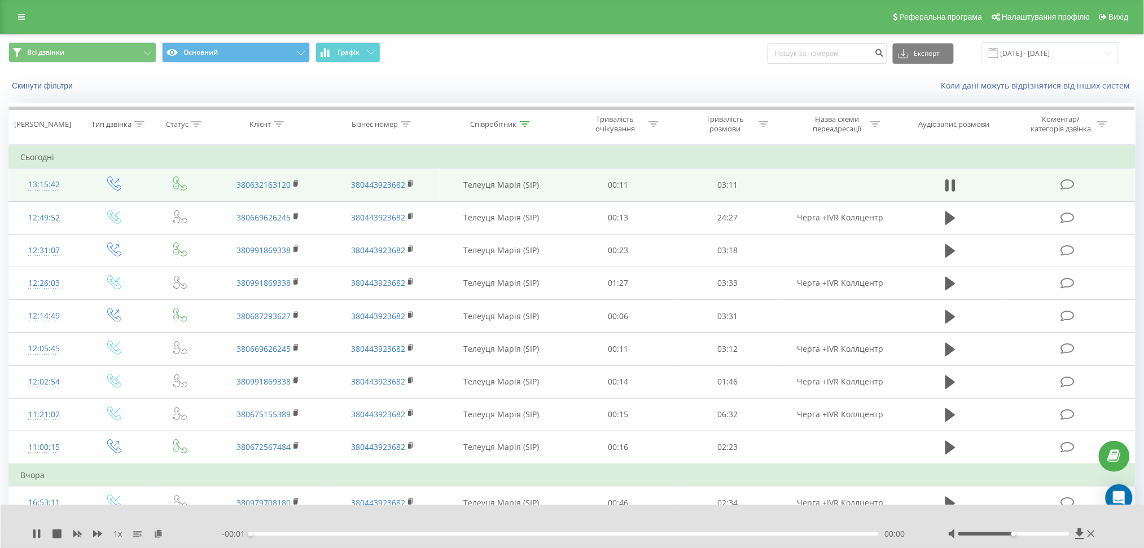
click at [104, 535] on div "1 x" at bounding box center [127, 534] width 190 height 11
click at [95, 532] on icon at bounding box center [97, 534] width 9 height 9
click at [395, 538] on div "- 01:34 00:00 00:00" at bounding box center [571, 534] width 698 height 11
click at [403, 537] on div "- 01:33 00:00 00:00" at bounding box center [571, 534] width 698 height 11
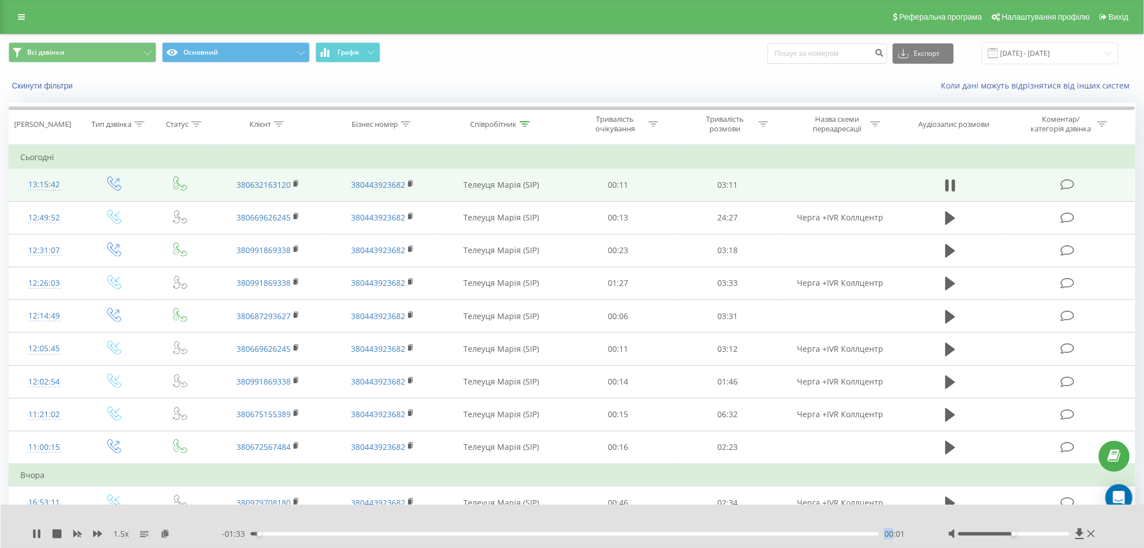
click at [404, 537] on div "- 01:33 00:01 00:01" at bounding box center [571, 534] width 698 height 11
click at [435, 536] on div "00:02" at bounding box center [564, 534] width 628 height 3
click at [503, 534] on div "00:38" at bounding box center [564, 534] width 628 height 3
click at [539, 533] on div "00:41" at bounding box center [564, 534] width 628 height 3
